Goal: Task Accomplishment & Management: Use online tool/utility

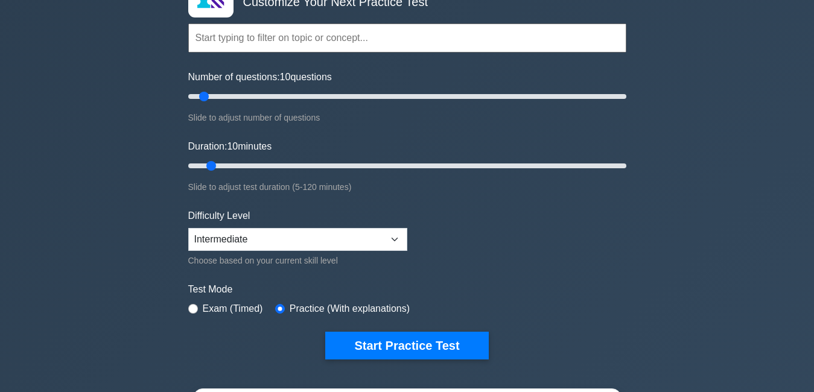
scroll to position [65, 0]
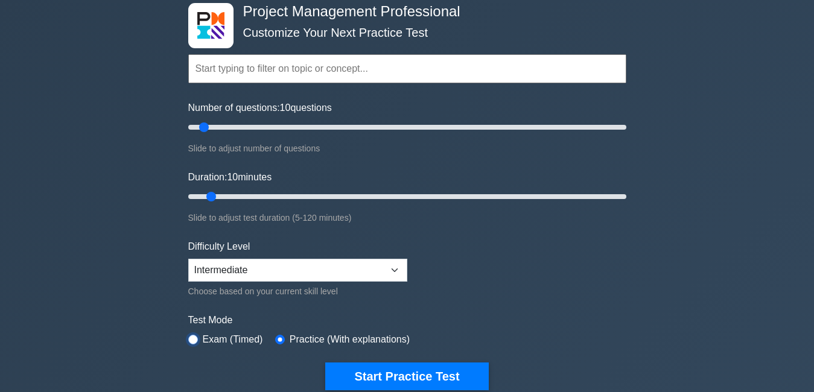
click at [193, 341] on input "radio" at bounding box center [193, 340] width 10 height 10
radio input "true"
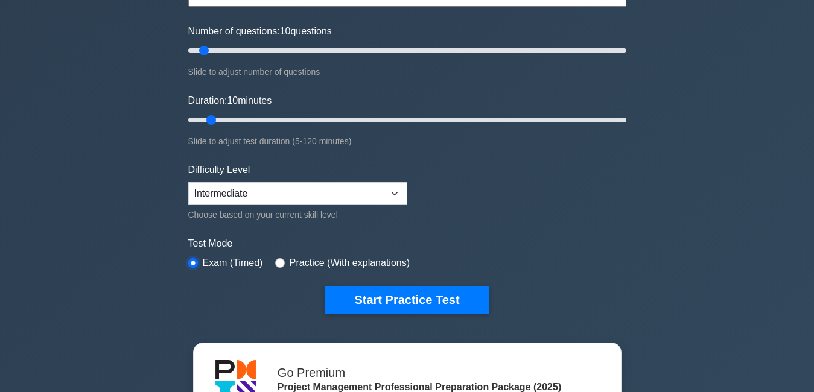
scroll to position [139, 0]
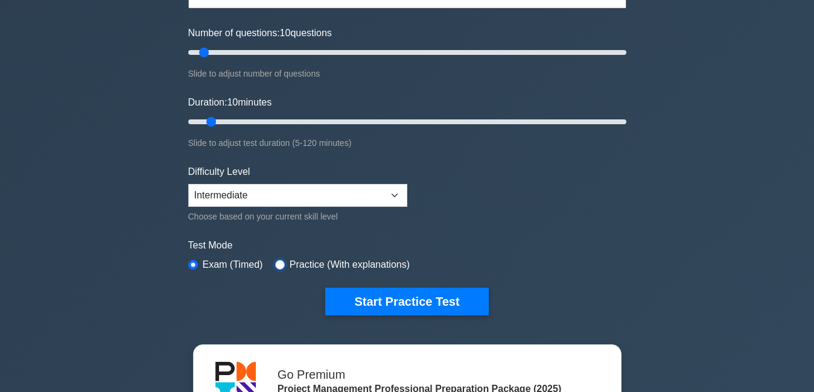
click at [275, 264] on input "radio" at bounding box center [280, 265] width 10 height 10
radio input "true"
click at [396, 192] on select "Beginner Intermediate Expert" at bounding box center [297, 195] width 219 height 23
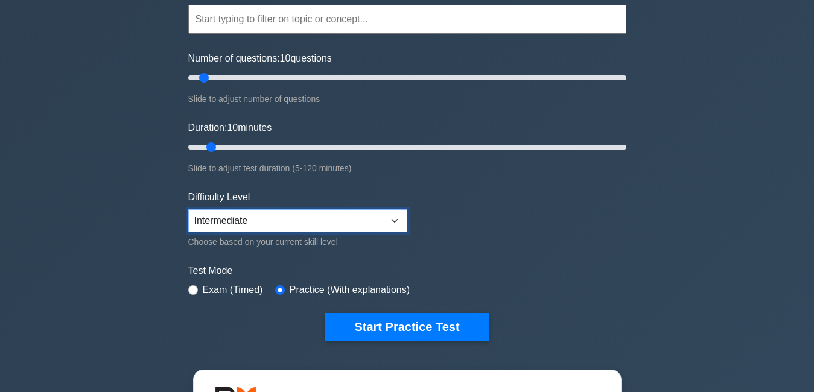
scroll to position [121, 0]
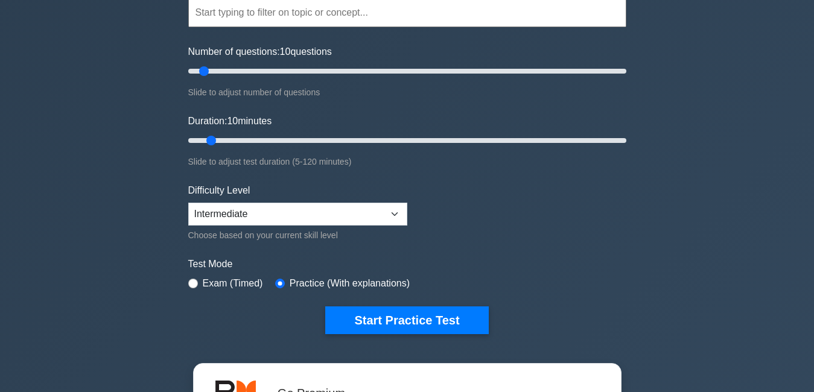
click at [187, 284] on div "Project Management Professional Customize Your Next Practice Test Topics Scope …" at bounding box center [407, 140] width 453 height 445
click at [191, 281] on input "radio" at bounding box center [193, 284] width 10 height 10
radio input "true"
